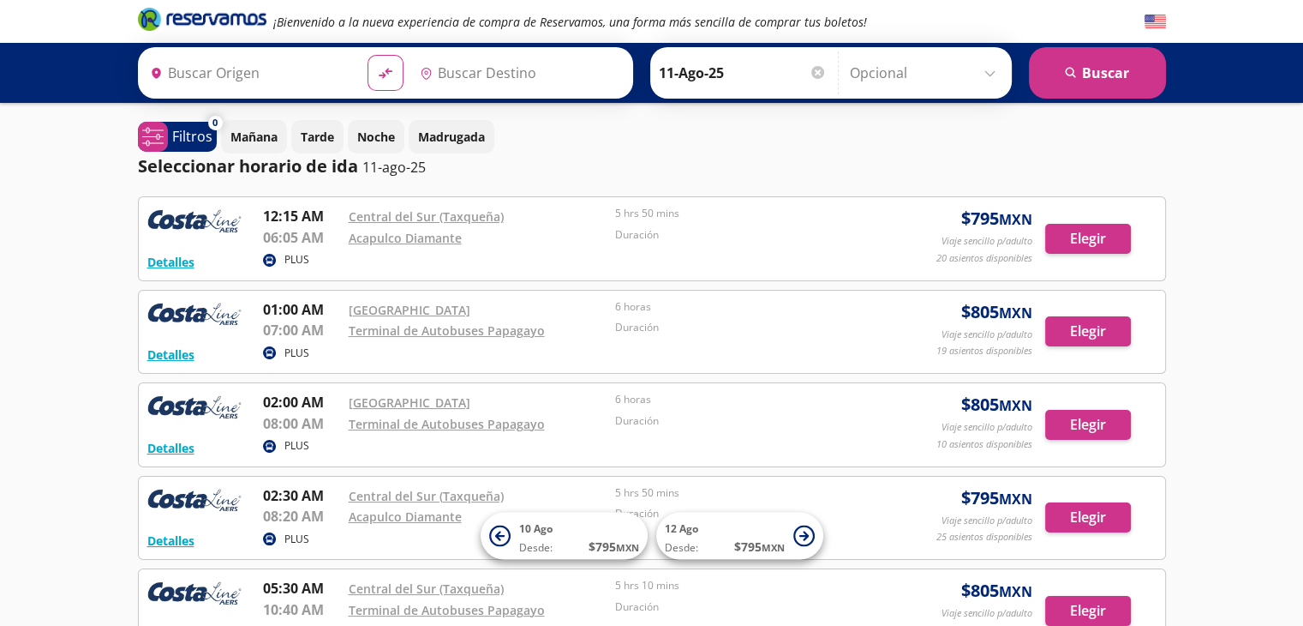
type input "[GEOGRAPHIC_DATA], [GEOGRAPHIC_DATA]"
type input "Acapulco, [GEOGRAPHIC_DATA]"
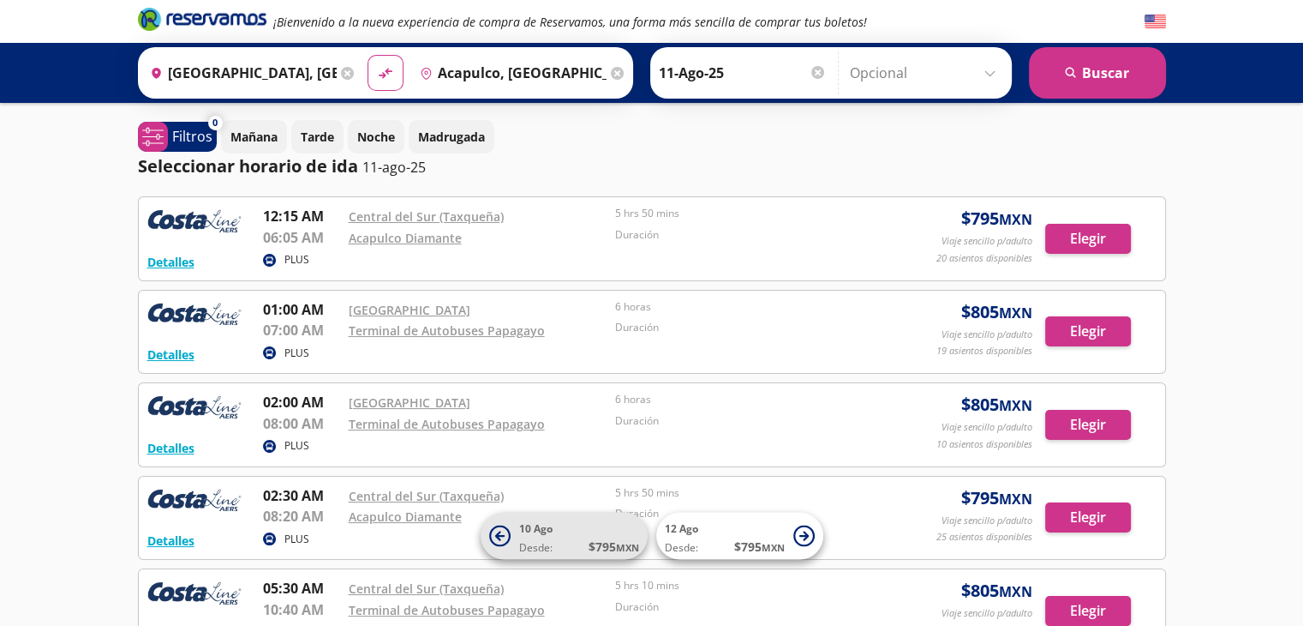
click at [548, 530] on span "10 Ago" at bounding box center [535, 528] width 33 height 15
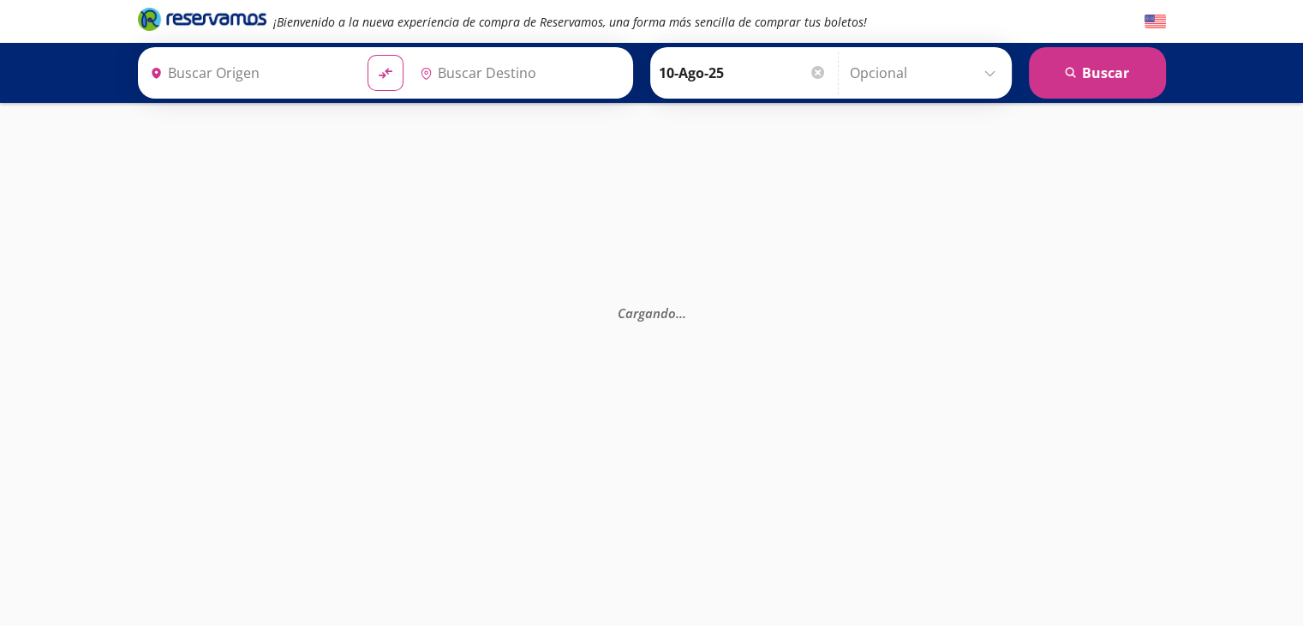
type input "[GEOGRAPHIC_DATA], [GEOGRAPHIC_DATA]"
type input "Acapulco, [GEOGRAPHIC_DATA]"
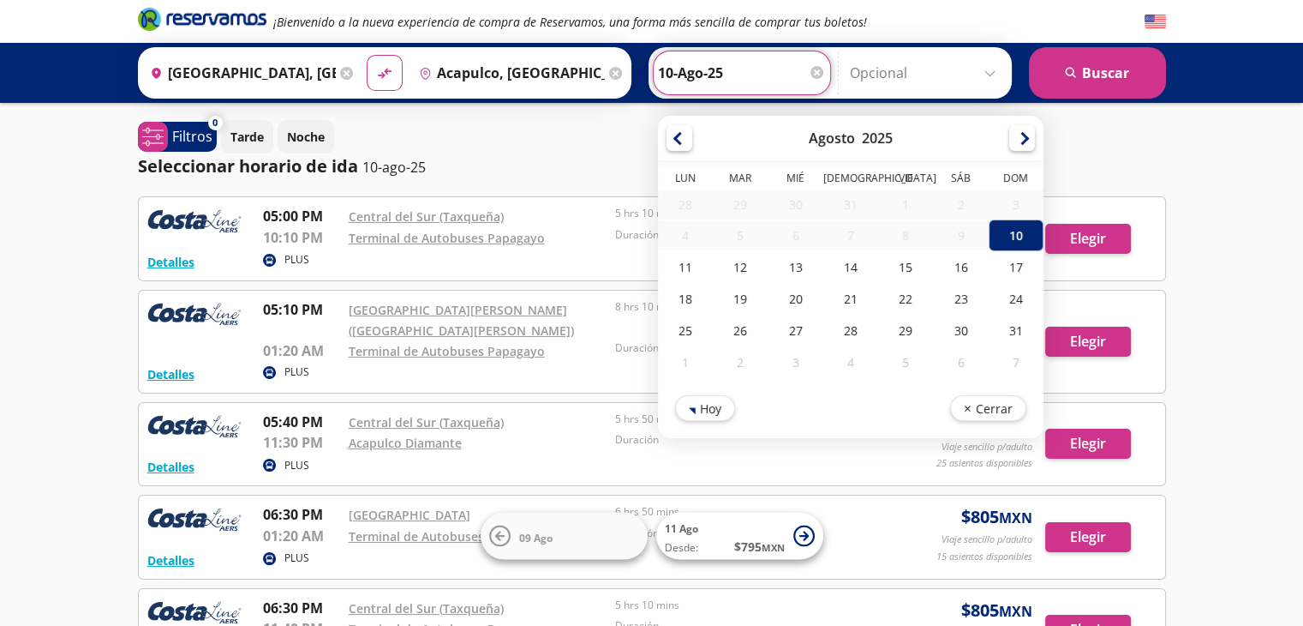
click at [750, 73] on input "10-Ago-25" at bounding box center [742, 72] width 168 height 43
click at [676, 265] on div "11" at bounding box center [685, 267] width 55 height 32
type input "11-Ago-25"
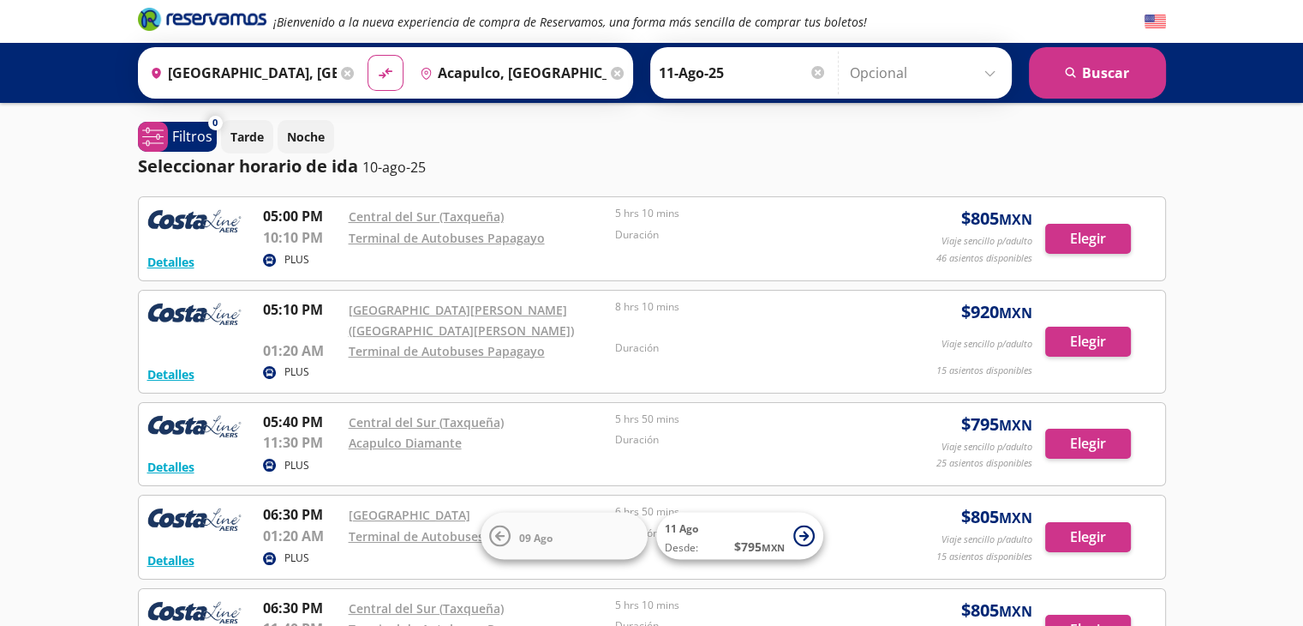
click at [901, 80] on input "Opcional" at bounding box center [926, 72] width 153 height 43
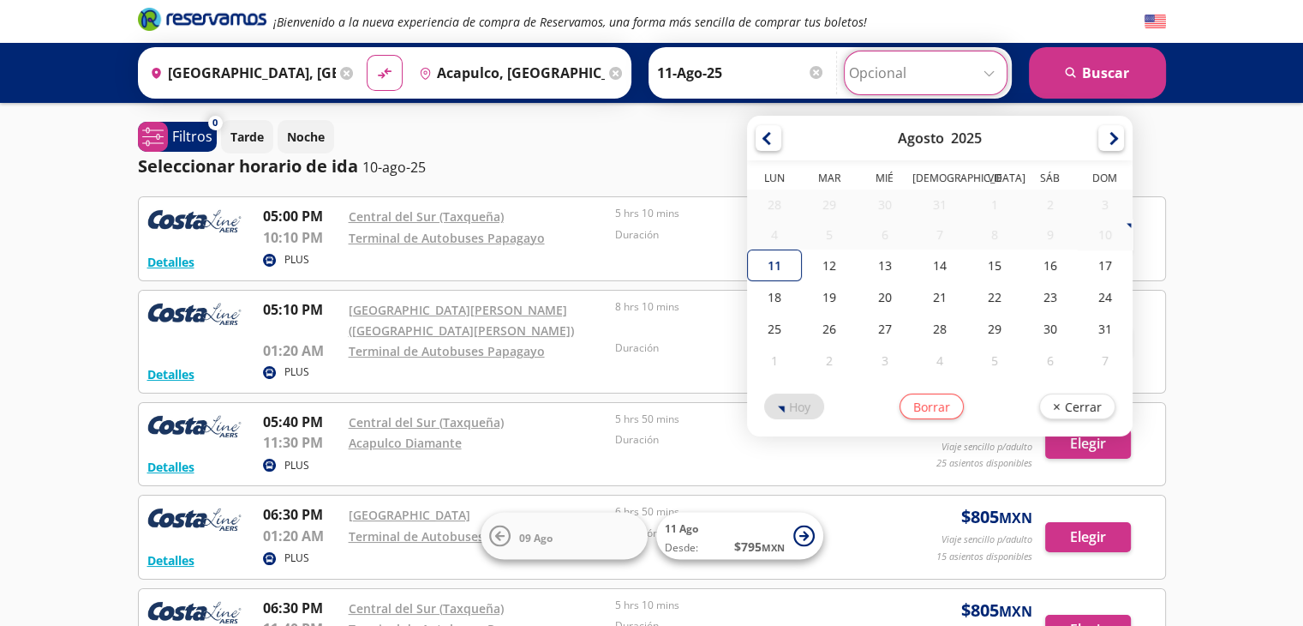
click at [1267, 281] on div "¡Bienvenido a la nueva experiencia de compra de Reservamos, una forma más senci…" at bounding box center [651, 602] width 1303 height 1205
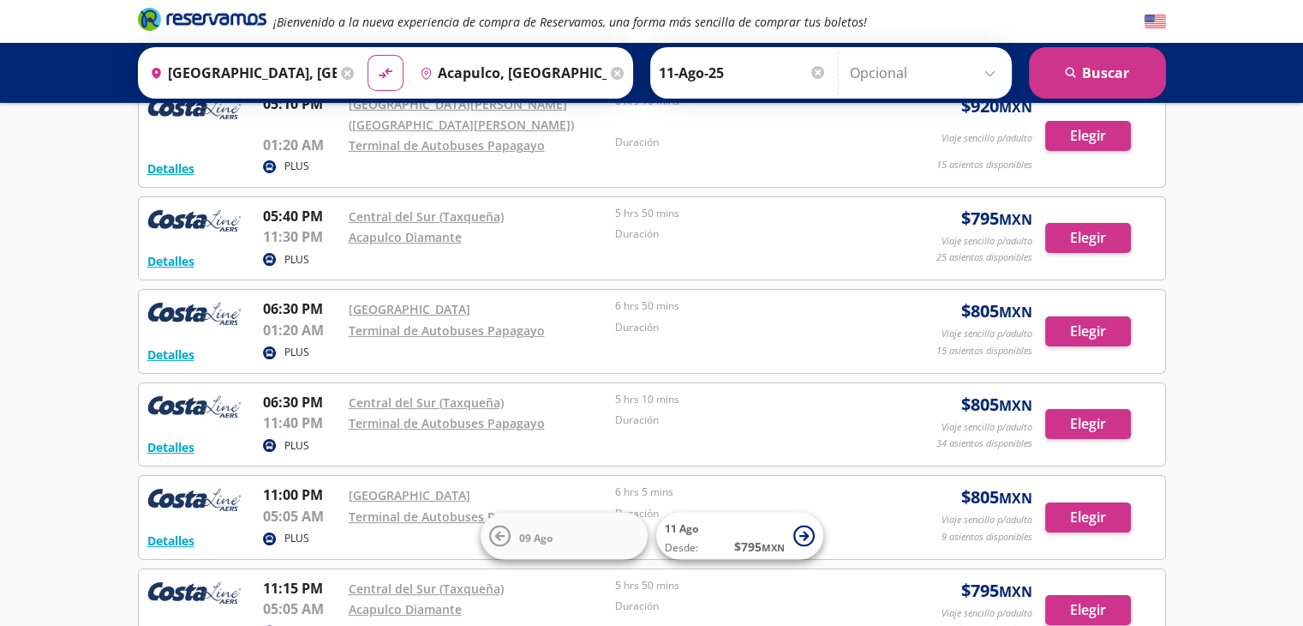
scroll to position [171, 0]
